Goal: Task Accomplishment & Management: Manage account settings

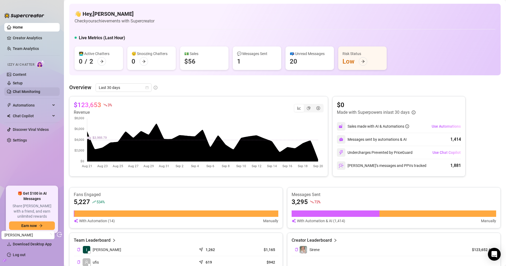
click at [14, 93] on link "Chat Monitoring" at bounding box center [26, 91] width 27 height 4
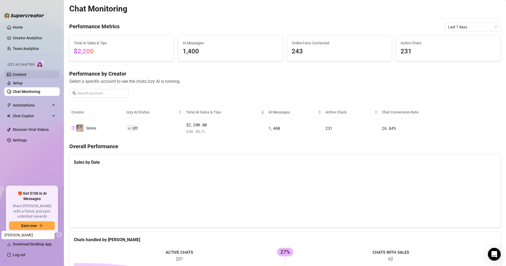
click at [26, 74] on link "Content" at bounding box center [20, 74] width 14 height 4
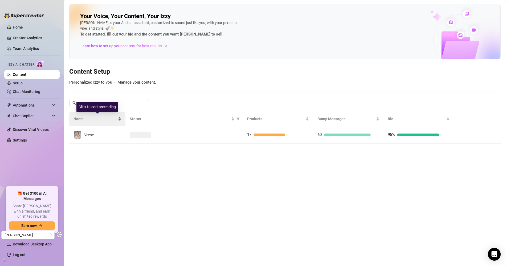
click at [98, 122] on div "Name" at bounding box center [98, 119] width 48 height 6
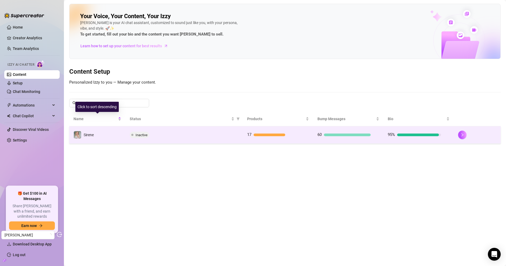
click at [100, 128] on td "Sirene" at bounding box center [97, 134] width 56 height 17
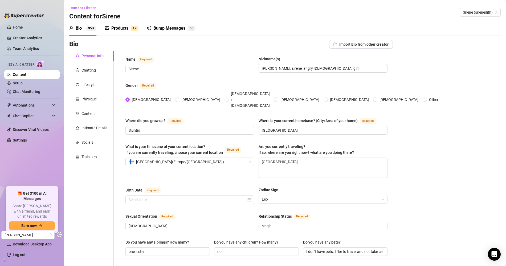
type input "August 11th, 1992"
click at [96, 116] on div "Content" at bounding box center [91, 113] width 45 height 10
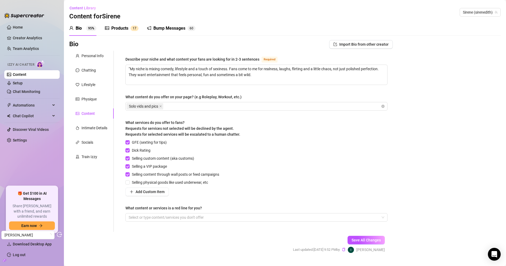
scroll to position [11, 0]
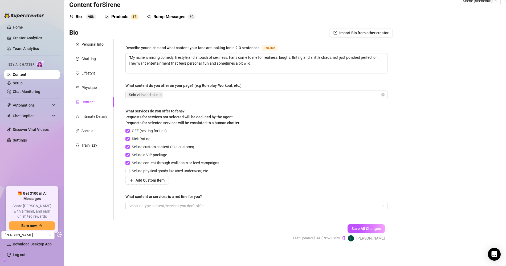
click at [161, 195] on div "What content or services is a red line for you?" at bounding box center [164, 196] width 77 height 6
click at [130, 202] on input "What content or services is a red line for you?" at bounding box center [129, 205] width 1 height 6
click at [161, 195] on div "What content or services is a red line for you?" at bounding box center [164, 196] width 77 height 6
click at [130, 202] on input "What content or services is a red line for you?" at bounding box center [129, 205] width 1 height 6
click at [161, 195] on div "What content or services is a red line for you?" at bounding box center [164, 196] width 77 height 6
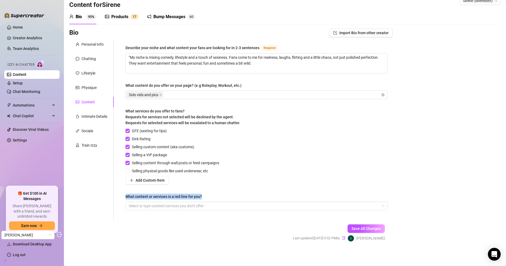
click at [130, 202] on input "What content or services is a red line for you?" at bounding box center [129, 205] width 1 height 6
copy div "What content or services is a red line for you?"
click at [26, 90] on link "Chat Monitoring" at bounding box center [26, 91] width 27 height 4
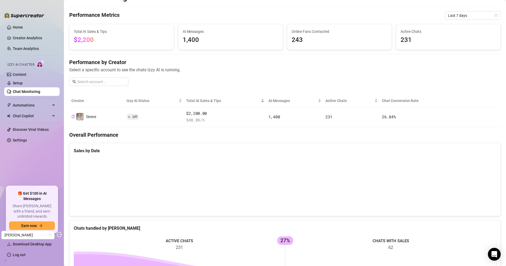
click at [270, 125] on div "Chat Monitoring Performance Metrics Last 7 days Total AI Sales & Tips $2,200 AI…" at bounding box center [285, 172] width 432 height 360
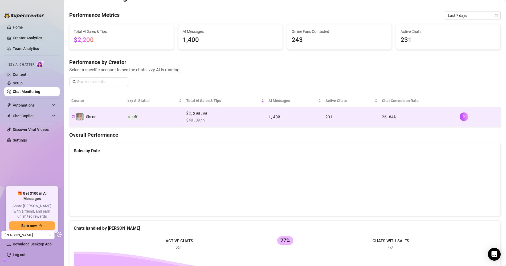
click at [270, 119] on td "1,400" at bounding box center [295, 117] width 57 height 20
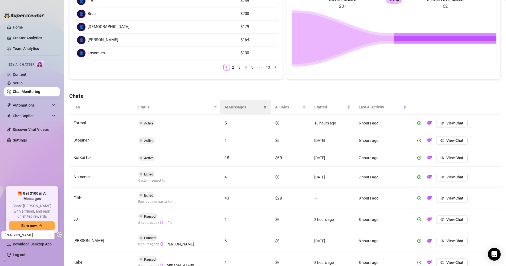
scroll to position [99, 0]
click at [240, 104] on div "AI Messages" at bounding box center [246, 107] width 42 height 6
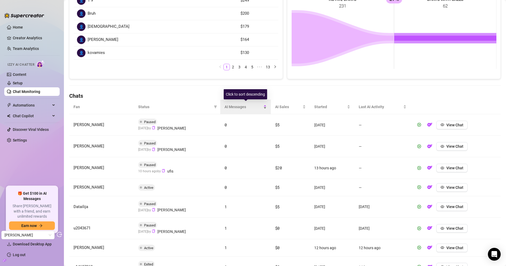
click at [236, 104] on div "AI Messages" at bounding box center [246, 107] width 42 height 6
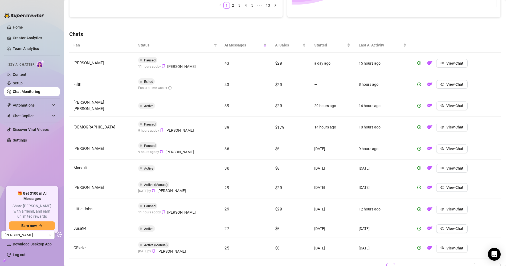
scroll to position [180, 0]
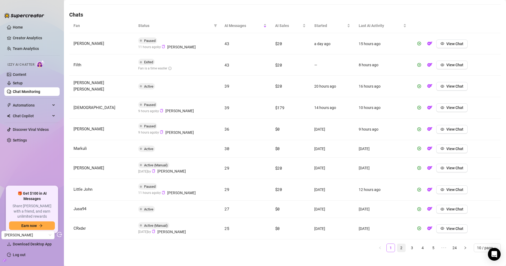
click at [404, 243] on link "2" at bounding box center [402, 247] width 8 height 8
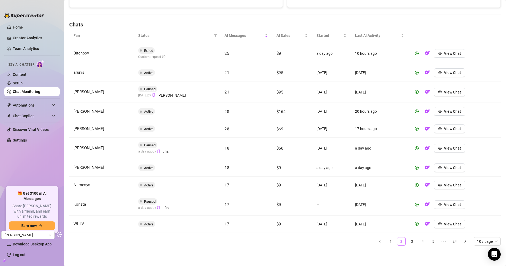
scroll to position [168, 0]
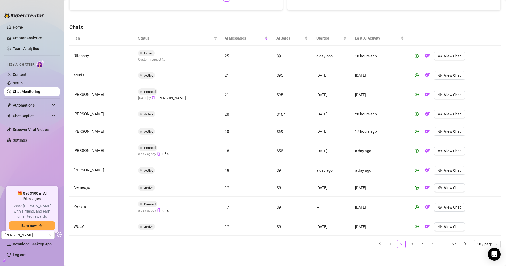
click at [417, 241] on ul "1 2 3 4 5 ••• 24 10 / page" at bounding box center [285, 243] width 432 height 9
click at [414, 241] on link "3" at bounding box center [412, 244] width 8 height 8
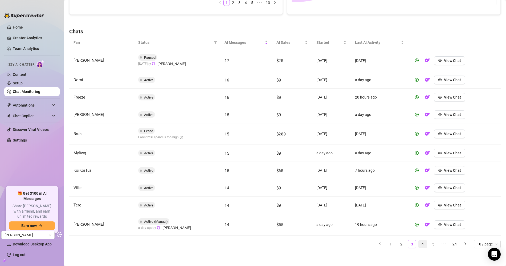
click at [421, 241] on link "4" at bounding box center [423, 244] width 8 height 8
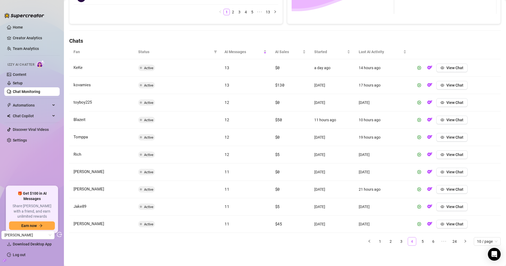
scroll to position [151, 0]
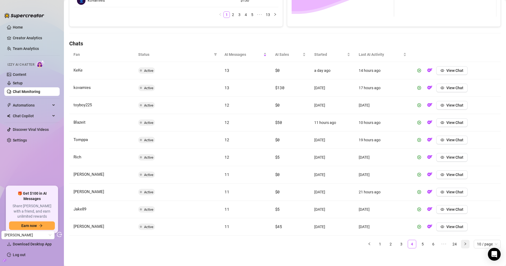
click at [465, 242] on icon "right" at bounding box center [465, 243] width 3 height 3
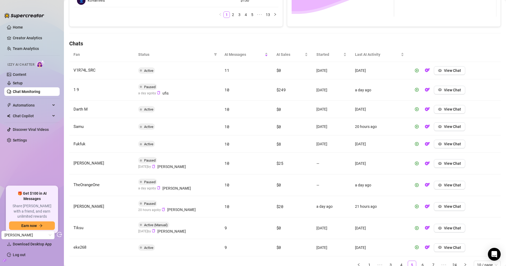
scroll to position [172, 0]
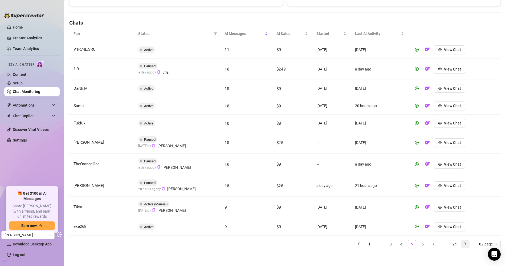
click at [466, 245] on button "button" at bounding box center [465, 243] width 9 height 9
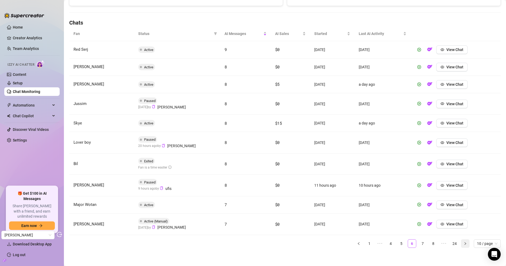
scroll to position [172, 0]
click at [466, 243] on button "button" at bounding box center [465, 243] width 9 height 9
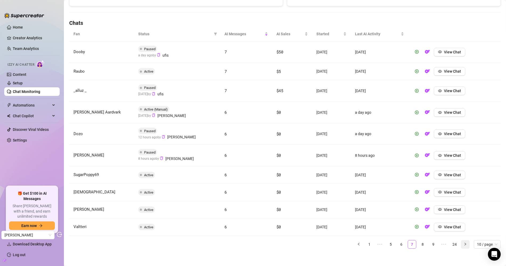
scroll to position [172, 0]
click at [466, 244] on button "button" at bounding box center [465, 243] width 9 height 9
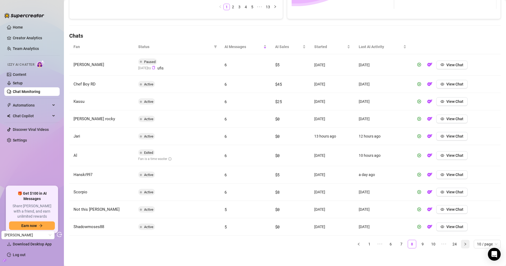
click at [466, 244] on button "button" at bounding box center [465, 243] width 9 height 9
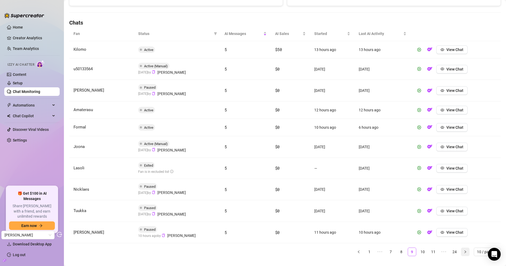
click at [466, 244] on div "Fan Status AI Messages AI Sales Started Last AI Activity Kilomo Active 5 $50 13…" at bounding box center [285, 140] width 432 height 229
click at [466, 247] on button "button" at bounding box center [465, 251] width 9 height 9
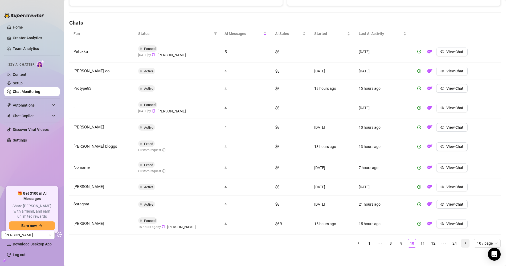
scroll to position [171, 0]
click at [466, 246] on div "Fan Status AI Messages AI Sales Started Last AI Activity Petukka Paused 3 days …" at bounding box center [285, 139] width 432 height 225
click at [466, 244] on button "button" at bounding box center [465, 243] width 9 height 9
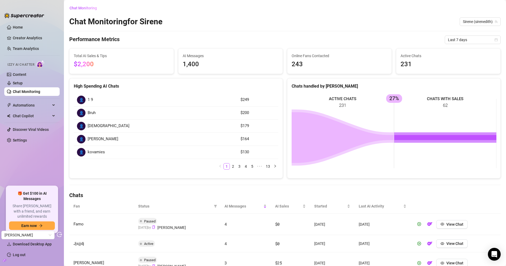
scroll to position [1, 0]
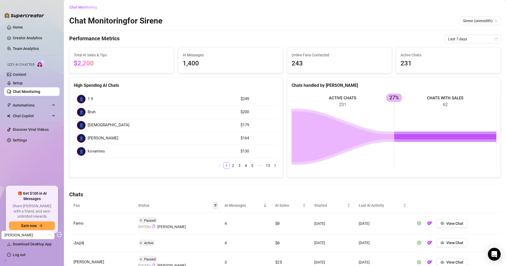
click at [216, 204] on icon "filter" at bounding box center [215, 205] width 3 height 3
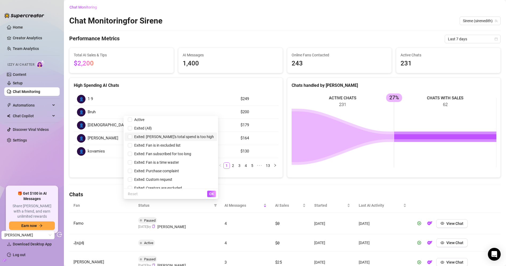
scroll to position [32, 0]
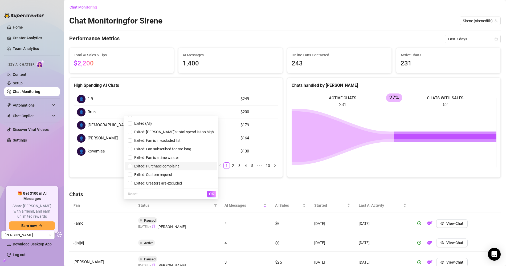
click at [179, 167] on span "Exited: Purchase complaint" at bounding box center [155, 166] width 47 height 4
click at [210, 191] on button "OK" at bounding box center [211, 193] width 9 height 6
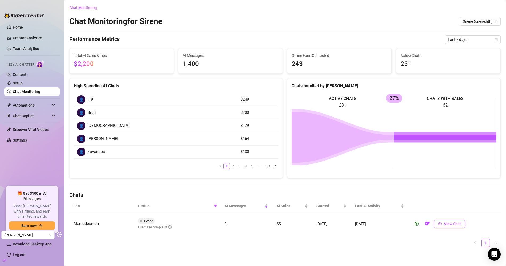
click at [445, 221] on button "View Chat" at bounding box center [449, 223] width 31 height 9
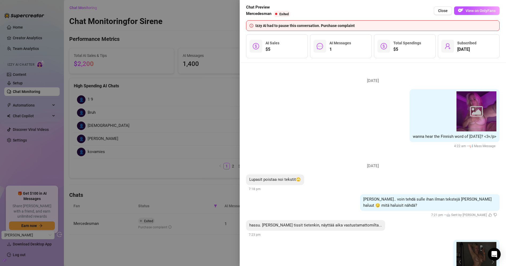
scroll to position [38, 0]
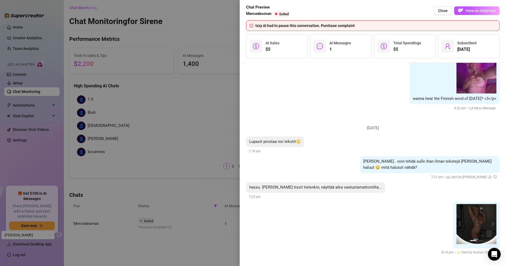
click at [233, 90] on div at bounding box center [253, 133] width 506 height 266
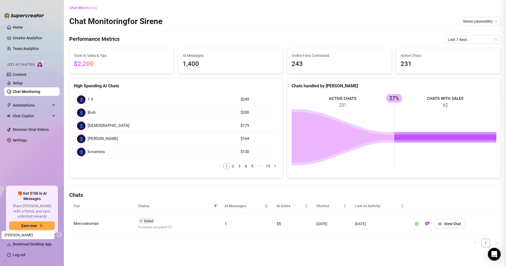
scroll to position [0, 0]
click at [215, 206] on span at bounding box center [215, 206] width 5 height 8
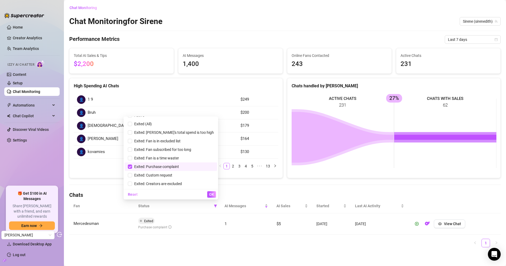
click at [179, 166] on span "Exited: Purchase complaint" at bounding box center [155, 166] width 47 height 4
checkbox input "false"
click at [209, 194] on button "OK" at bounding box center [211, 194] width 9 height 6
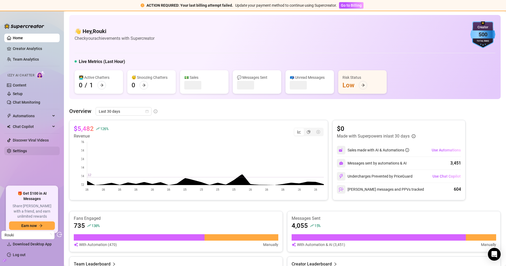
click at [27, 153] on link "Settings" at bounding box center [20, 150] width 14 height 4
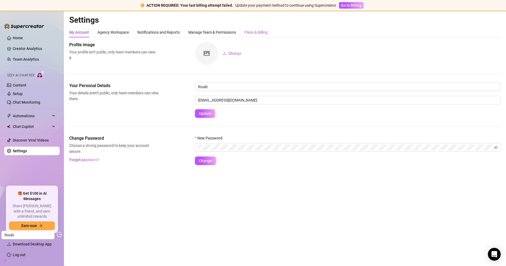
click at [261, 29] on div "Plans & Billing" at bounding box center [256, 32] width 23 height 10
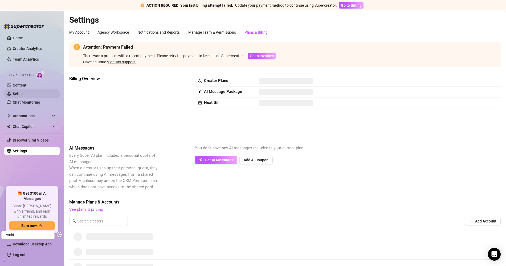
click at [23, 92] on link "Setup" at bounding box center [18, 93] width 10 height 4
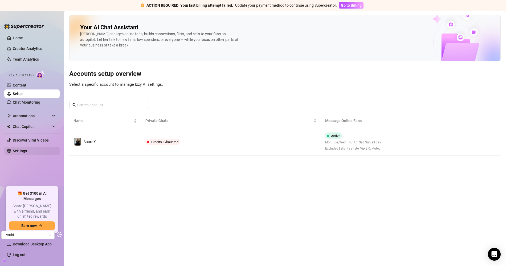
click at [23, 150] on link "Settings" at bounding box center [20, 150] width 14 height 4
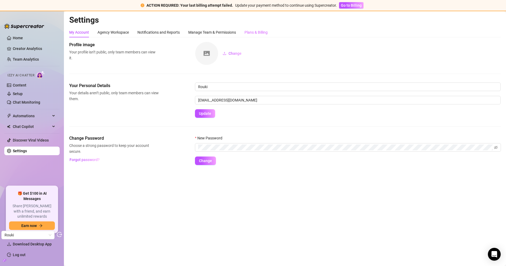
click at [252, 28] on div "Plans & Billing" at bounding box center [256, 32] width 23 height 10
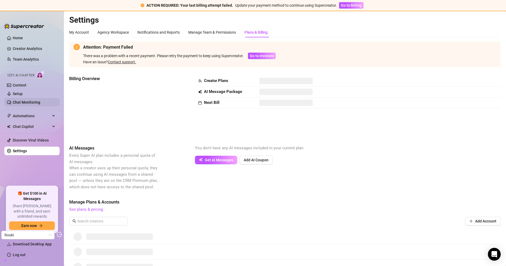
click at [40, 102] on link "Chat Monitoring" at bounding box center [26, 102] width 27 height 4
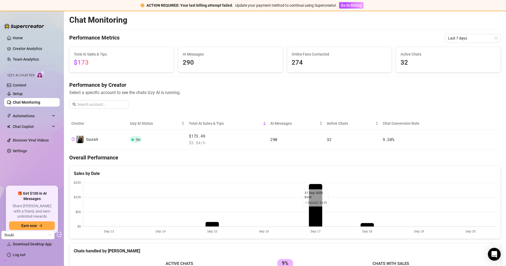
drag, startPoint x: 35, startPoint y: 51, endPoint x: 65, endPoint y: 54, distance: 29.7
click at [35, 50] on link "Creator Analytics" at bounding box center [34, 48] width 43 height 9
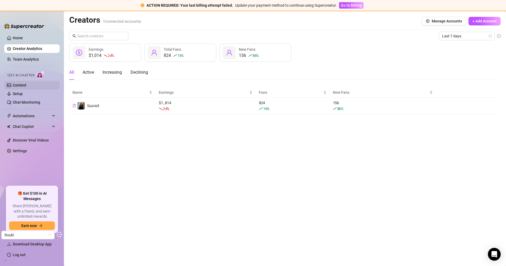
click at [26, 87] on link "Content" at bounding box center [20, 85] width 14 height 4
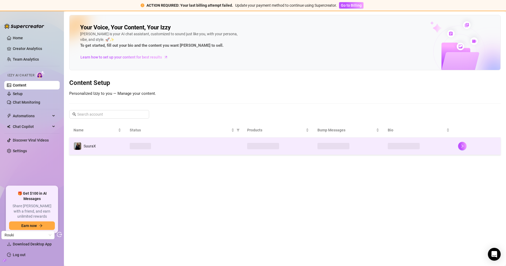
click at [142, 143] on span at bounding box center [140, 146] width 21 height 6
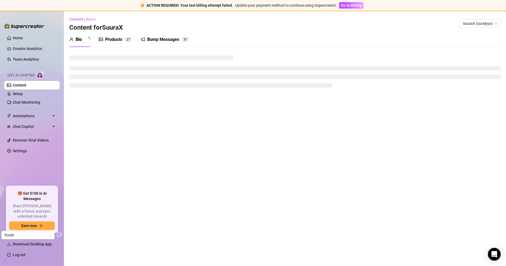
click at [120, 38] on div "Products" at bounding box center [113, 39] width 17 height 6
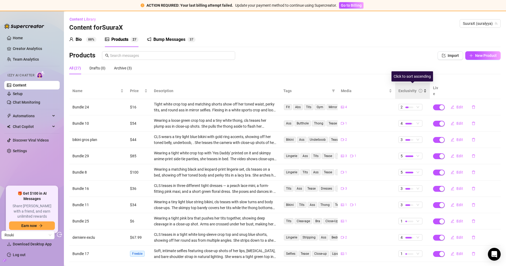
click at [408, 90] on div "Exclusivity" at bounding box center [408, 91] width 18 height 6
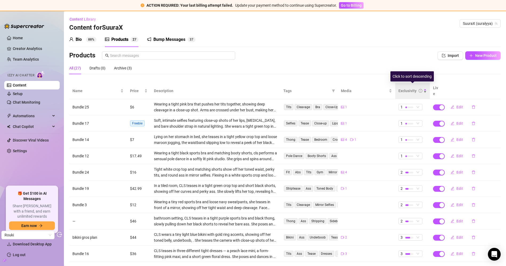
click at [408, 90] on div "Exclusivity" at bounding box center [408, 91] width 18 height 6
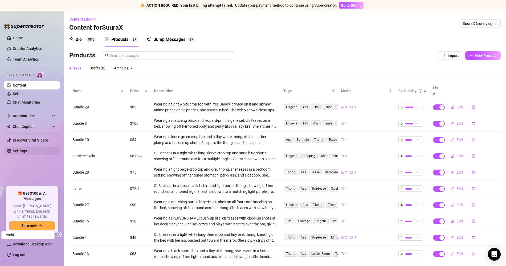
click at [22, 153] on link "Settings" at bounding box center [20, 150] width 14 height 4
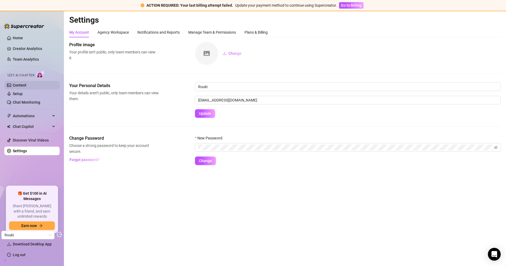
click at [26, 85] on link "Content" at bounding box center [20, 85] width 14 height 4
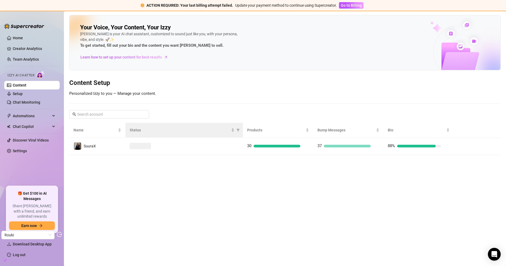
click at [128, 135] on th "Status" at bounding box center [184, 130] width 117 height 15
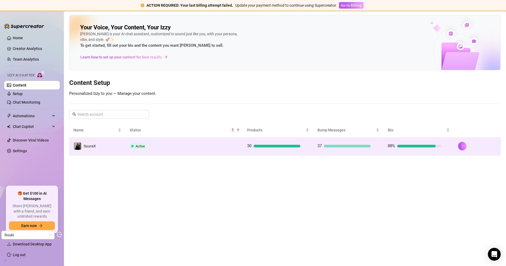
click at [126, 152] on td "Active" at bounding box center [184, 145] width 117 height 17
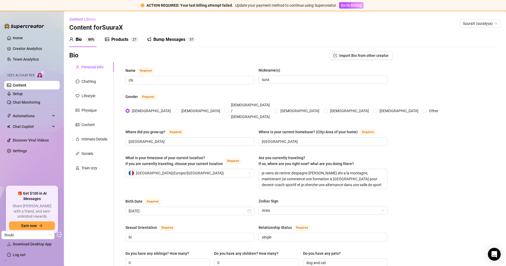
click at [120, 37] on div "Products" at bounding box center [119, 39] width 17 height 6
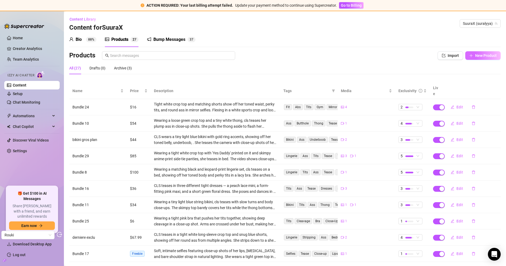
click at [493, 56] on span "New Product" at bounding box center [487, 55] width 22 height 4
type textarea "Type your message here..."
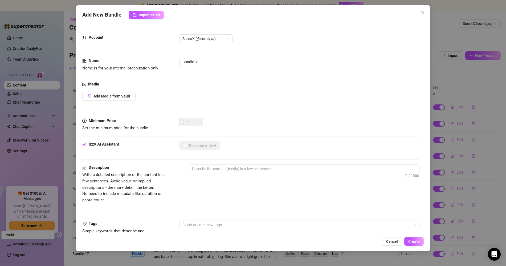
click at [131, 101] on div "Media Add Media from Vault" at bounding box center [250, 99] width 337 height 37
click at [131, 97] on button "Add Media from Vault" at bounding box center [108, 96] width 53 height 9
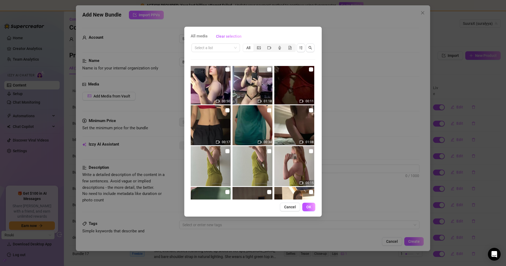
scroll to position [1506, 0]
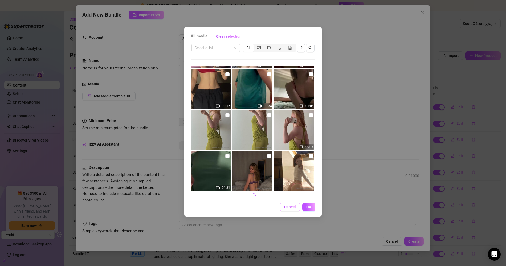
click at [288, 206] on span "Cancel" at bounding box center [290, 206] width 12 height 4
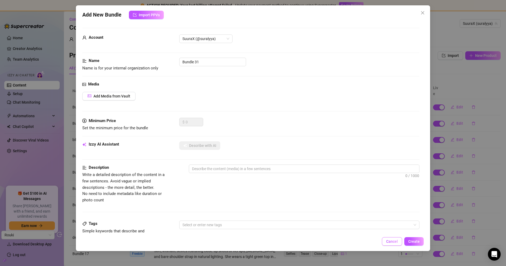
click at [390, 241] on span "Cancel" at bounding box center [393, 241] width 12 height 4
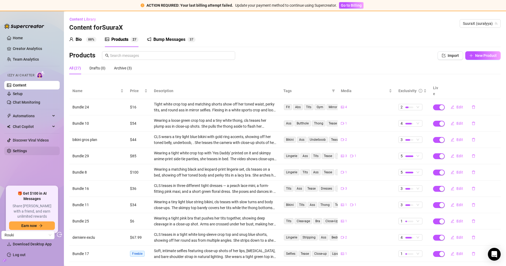
click at [27, 148] on link "Settings" at bounding box center [20, 150] width 14 height 4
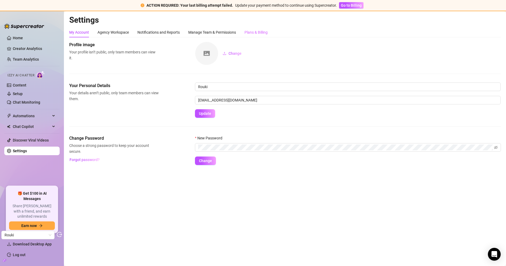
click at [260, 27] on div "Plans & Billing" at bounding box center [256, 32] width 23 height 10
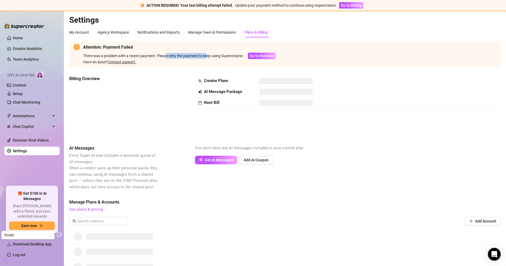
drag, startPoint x: 166, startPoint y: 55, endPoint x: 208, endPoint y: 55, distance: 42.1
click at [208, 55] on div "There was a problem with a recent payment. Please retry the payment to keep usi…" at bounding box center [163, 56] width 161 height 6
click at [259, 55] on span "Go to Invoices" at bounding box center [262, 56] width 24 height 4
click at [267, 55] on span "Go to Invoices" at bounding box center [262, 56] width 24 height 4
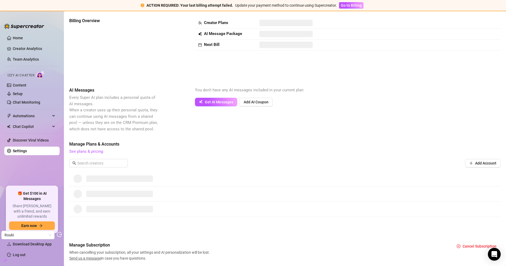
scroll to position [75, 0]
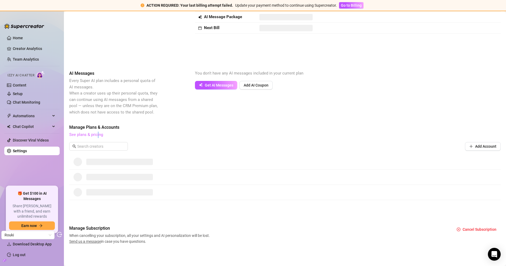
click at [98, 133] on link "See plans & pricing" at bounding box center [86, 134] width 34 height 5
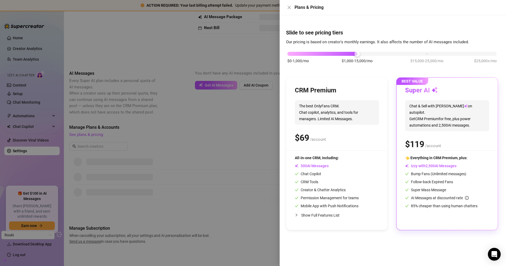
click at [232, 134] on div at bounding box center [253, 133] width 506 height 266
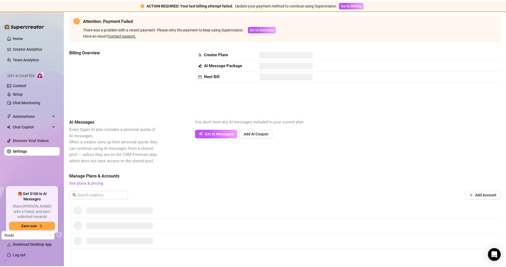
scroll to position [0, 0]
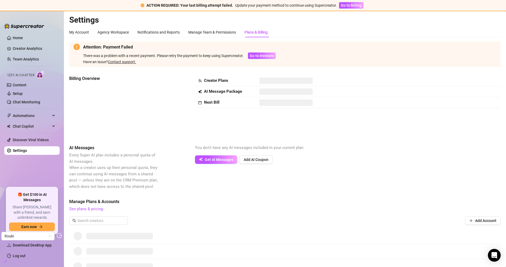
click at [22, 107] on ul "Home Creator Analytics Team Analytics Izzy AI Chatter Content Setup Chat Monito…" at bounding box center [31, 108] width 55 height 154
click at [26, 103] on link "Chat Monitoring" at bounding box center [26, 102] width 27 height 4
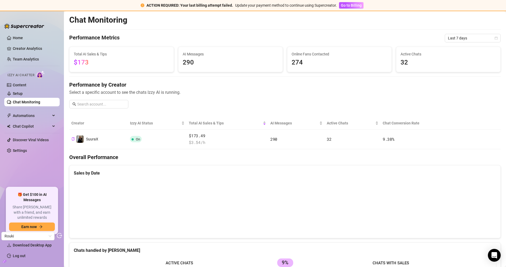
click at [23, 94] on link "Setup" at bounding box center [18, 93] width 10 height 4
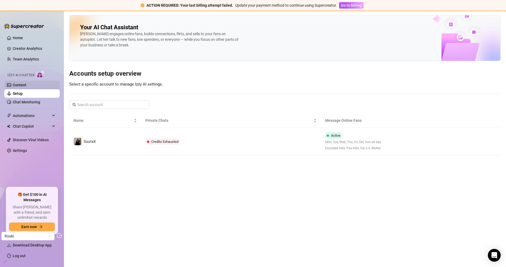
click at [26, 86] on link "Content" at bounding box center [20, 85] width 14 height 4
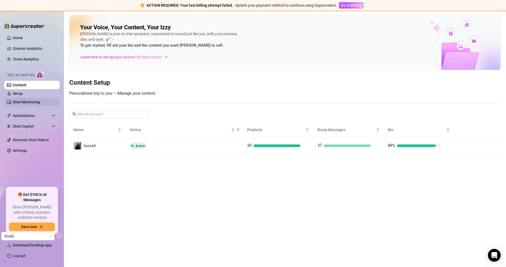
drag, startPoint x: 33, startPoint y: 102, endPoint x: 38, endPoint y: 102, distance: 5.1
click at [33, 102] on link "Chat Monitoring" at bounding box center [26, 102] width 27 height 4
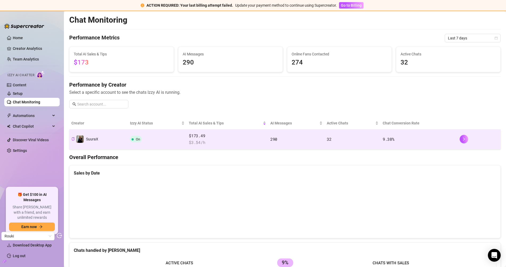
click at [180, 141] on td "On" at bounding box center [157, 140] width 59 height 20
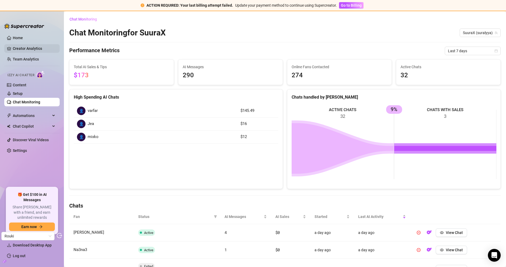
click at [27, 49] on link "Creator Analytics" at bounding box center [34, 48] width 43 height 9
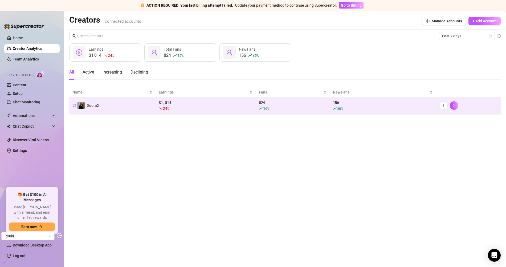
click at [175, 104] on div "$ 1,014 24 %" at bounding box center [206, 106] width 94 height 12
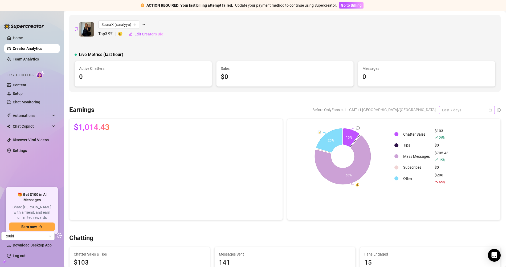
click at [465, 111] on span "Last 7 days" at bounding box center [468, 110] width 50 height 8
click at [457, 139] on div "Last 30 days" at bounding box center [467, 137] width 47 height 6
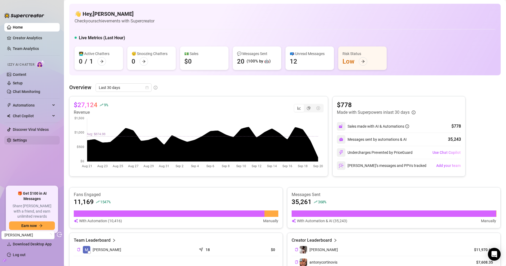
click at [16, 141] on link "Settings" at bounding box center [20, 140] width 14 height 4
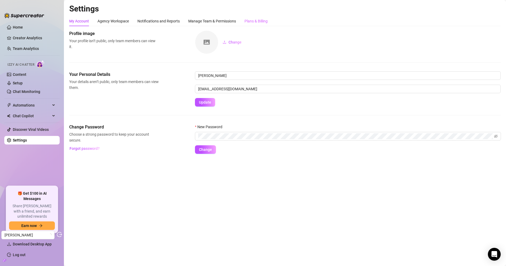
click at [255, 26] on div "Plans & Billing" at bounding box center [256, 21] width 23 height 10
click at [255, 24] on div "Plans & Billing" at bounding box center [256, 21] width 23 height 10
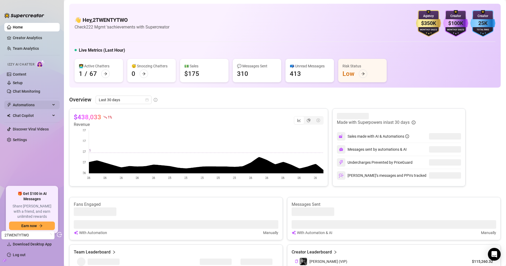
click at [34, 107] on span "Automations" at bounding box center [32, 105] width 38 height 9
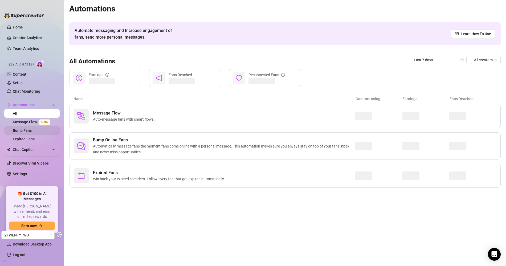
click at [32, 128] on link "Bump Fans" at bounding box center [22, 130] width 19 height 4
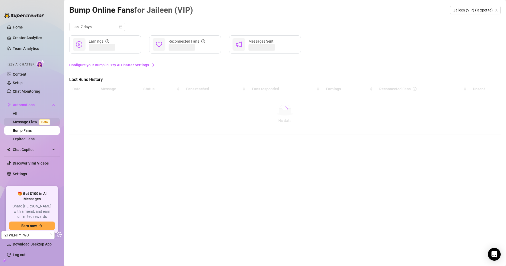
click at [39, 122] on span "Beta" at bounding box center [44, 122] width 11 height 6
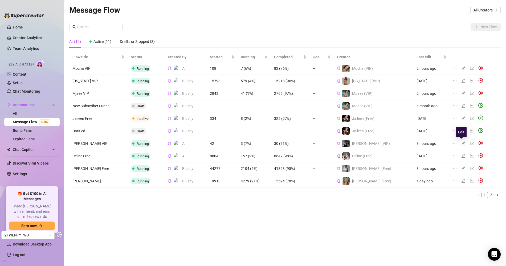
click at [462, 142] on icon "edit" at bounding box center [464, 144] width 4 height 4
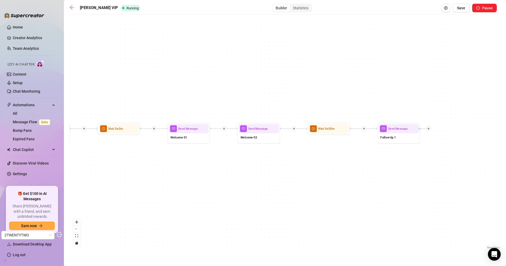
drag, startPoint x: 199, startPoint y: 168, endPoint x: 137, endPoint y: 167, distance: 62.1
click at [137, 167] on div "Send Message Follow Up 1 Wait for 20m Send Message Welcome 02 Send Message Welc…" at bounding box center [285, 133] width 432 height 233
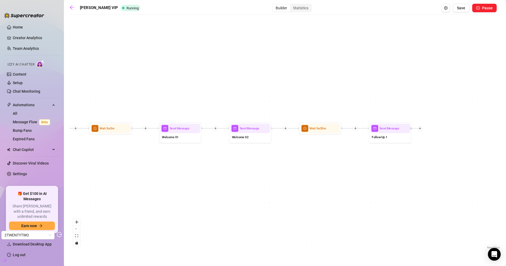
drag, startPoint x: 246, startPoint y: 177, endPoint x: 223, endPoint y: 177, distance: 22.1
click at [223, 177] on div "Send Message Follow Up 1 Wait for 20m Send Message Welcome 02 Send Message Welc…" at bounding box center [285, 133] width 432 height 233
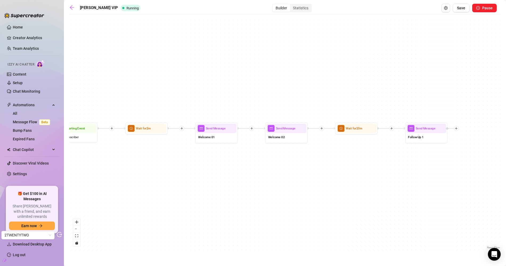
drag, startPoint x: 214, startPoint y: 183, endPoint x: 266, endPoint y: 183, distance: 51.4
click at [266, 183] on div "Send Message Follow Up 1 Wait for 20m Send Message Welcome 02 Send Message Welc…" at bounding box center [285, 133] width 432 height 233
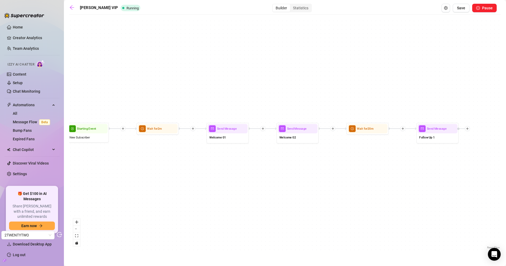
drag, startPoint x: 111, startPoint y: 54, endPoint x: 141, endPoint y: 54, distance: 29.6
click at [141, 54] on div "Send Message Follow Up 1 Wait for 20m Send Message Welcome 02 Send Message Welc…" at bounding box center [285, 133] width 432 height 233
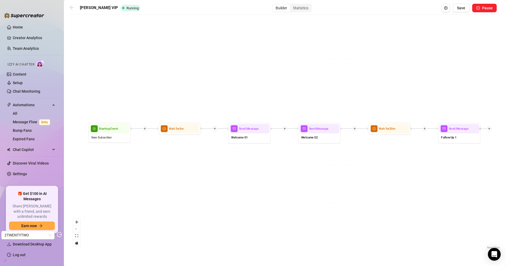
click at [72, 7] on icon "arrow-left" at bounding box center [71, 7] width 5 height 5
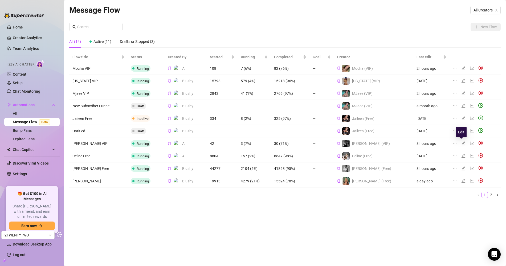
click at [463, 143] on icon "edit" at bounding box center [464, 143] width 4 height 4
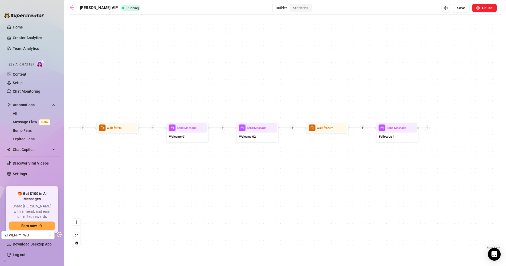
drag, startPoint x: 323, startPoint y: 163, endPoint x: 261, endPoint y: 162, distance: 62.4
click at [260, 162] on div "Send Message Follow Up 1 Wait for 20m Send Message Welcome 02 Send Message Welc…" at bounding box center [285, 133] width 432 height 233
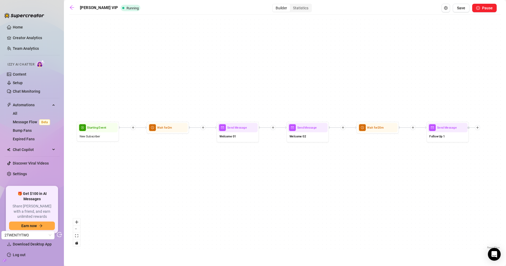
drag, startPoint x: 261, startPoint y: 162, endPoint x: 312, endPoint y: 162, distance: 50.9
click at [311, 162] on div "Send Message Follow Up 1 Wait for 20m Send Message Welcome 02 Send Message Welc…" at bounding box center [285, 133] width 432 height 233
click at [72, 7] on icon "arrow-left" at bounding box center [72, 7] width 4 height 4
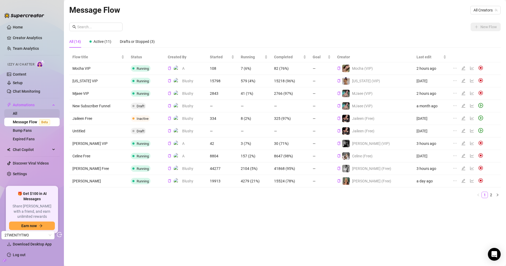
click at [17, 115] on link "All" at bounding box center [15, 113] width 5 height 4
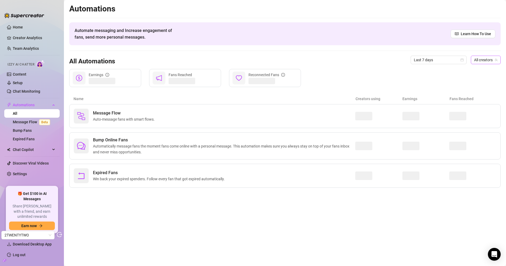
click at [474, 62] on div "All creators" at bounding box center [486, 60] width 30 height 9
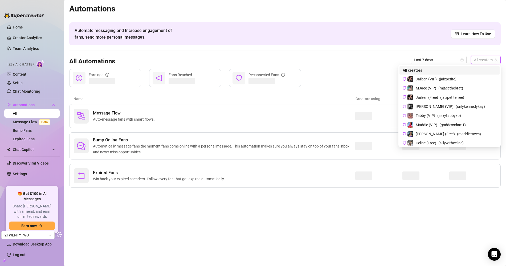
click at [493, 59] on span "All creators" at bounding box center [485, 60] width 23 height 8
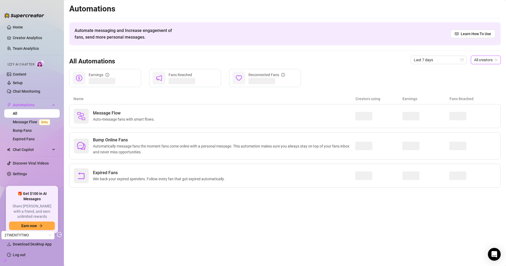
click at [493, 59] on span "All creators" at bounding box center [485, 60] width 23 height 8
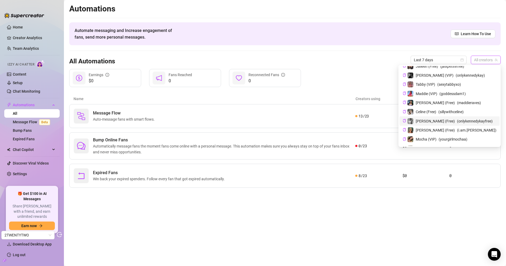
scroll to position [30, 0]
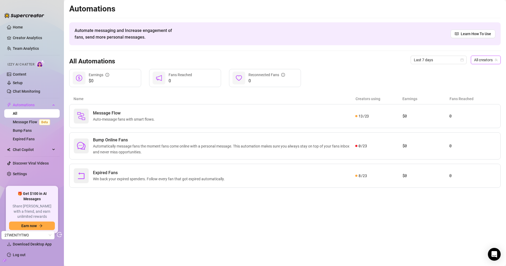
click at [350, 48] on div "Automations Automate messaging and Increase engagement of fans, send more perso…" at bounding box center [285, 96] width 432 height 184
click at [25, 94] on link "Chat Monitoring" at bounding box center [26, 91] width 27 height 4
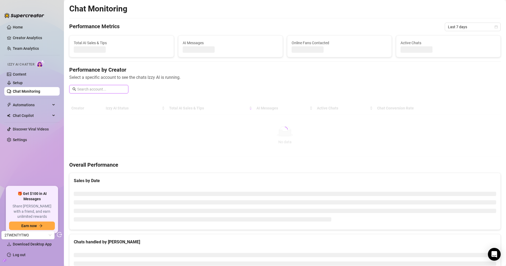
click at [112, 90] on input "text" at bounding box center [101, 89] width 48 height 6
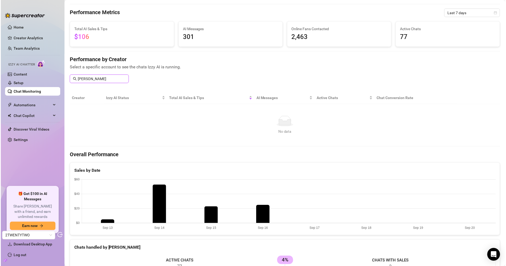
scroll to position [8, 0]
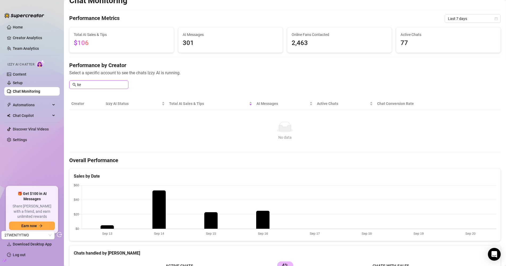
type input "k"
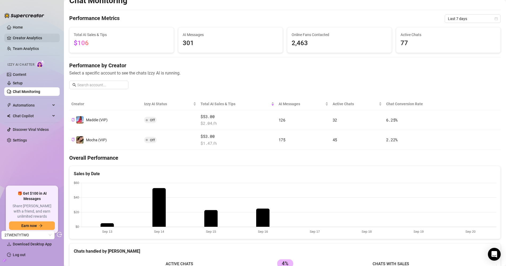
click at [31, 38] on link "Creator Analytics" at bounding box center [34, 38] width 43 height 9
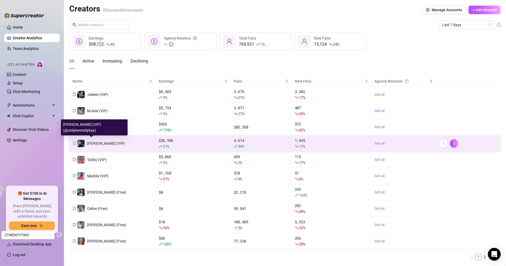
click at [73, 142] on icon "copy" at bounding box center [74, 142] width 3 height 3
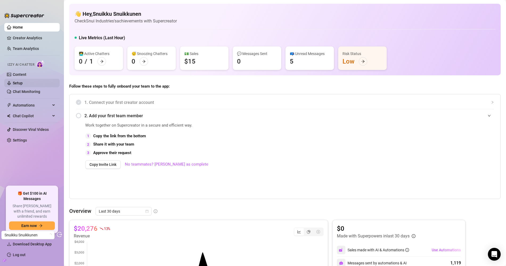
click at [23, 83] on link "Setup" at bounding box center [18, 83] width 10 height 4
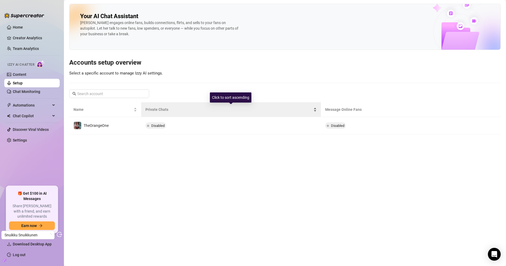
click at [177, 107] on span "Private Chats" at bounding box center [229, 109] width 167 height 6
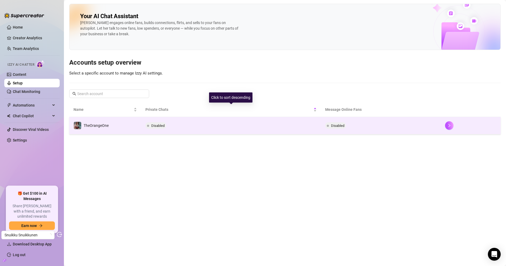
click at [159, 123] on span "Disabled" at bounding box center [157, 125] width 13 height 4
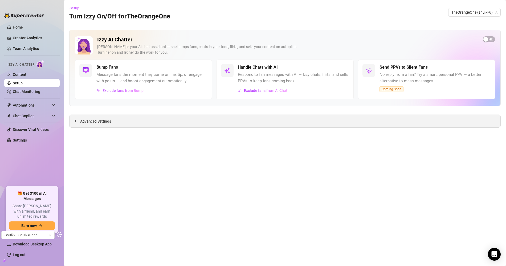
click at [76, 126] on div "Advanced Settings" at bounding box center [285, 121] width 431 height 13
click at [76, 123] on div "Advanced Settings" at bounding box center [285, 121] width 431 height 13
click at [82, 115] on div "Advanced Settings" at bounding box center [285, 121] width 431 height 13
click at [80, 119] on span "Advanced Settings" at bounding box center [95, 121] width 31 height 6
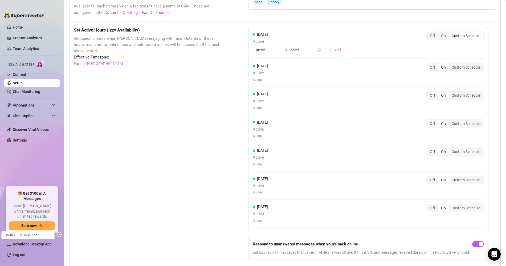
scroll to position [428, 0]
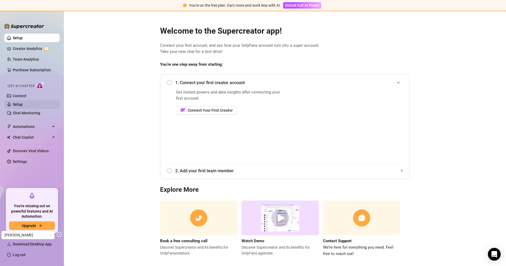
click at [23, 102] on link "Setup" at bounding box center [18, 104] width 10 height 4
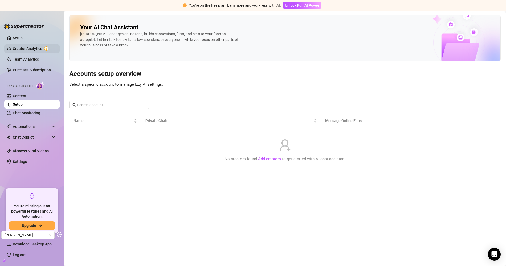
click at [41, 49] on link "Creator Analytics" at bounding box center [34, 48] width 43 height 9
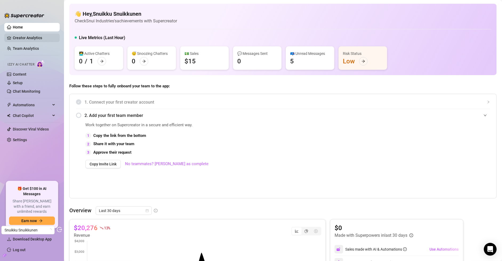
click at [31, 36] on link "Creator Analytics" at bounding box center [34, 38] width 43 height 9
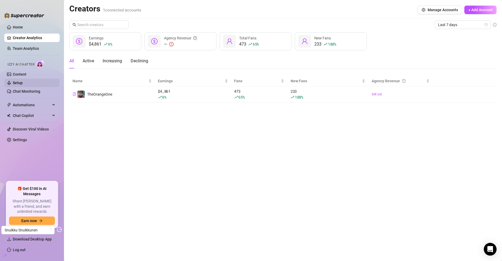
click at [23, 81] on link "Setup" at bounding box center [18, 83] width 10 height 4
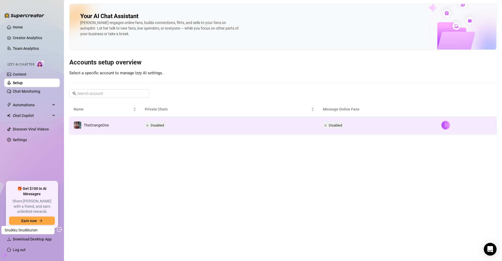
click at [185, 125] on td "Disabled" at bounding box center [229, 125] width 178 height 17
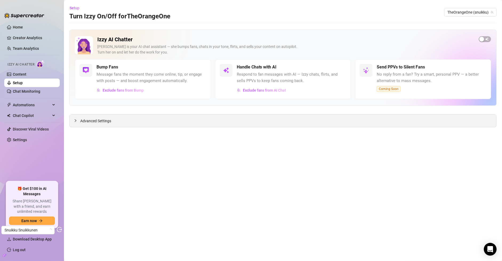
click at [104, 116] on div "Advanced Settings" at bounding box center [283, 121] width 427 height 13
click at [107, 119] on span "Advanced Settings" at bounding box center [95, 121] width 31 height 6
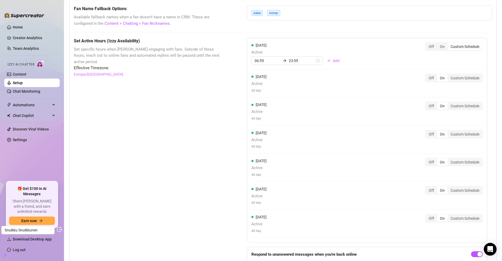
scroll to position [416, 0]
click at [482, 74] on div "Custom Schedule" at bounding box center [465, 77] width 35 height 7
click at [449, 75] on input "Custom Schedule" at bounding box center [449, 75] width 0 height 0
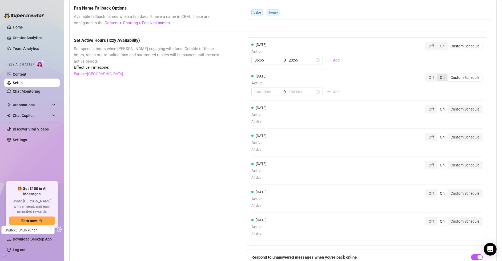
click at [445, 76] on div "On" at bounding box center [442, 77] width 11 height 7
click at [438, 75] on input "On" at bounding box center [438, 75] width 0 height 0
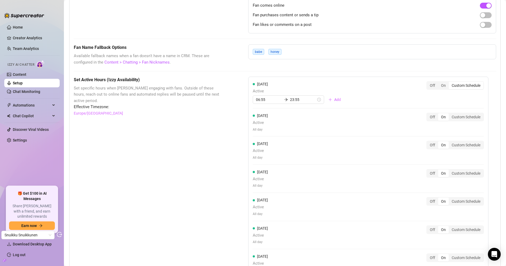
scroll to position [376, 0]
